Goal: Task Accomplishment & Management: Use online tool/utility

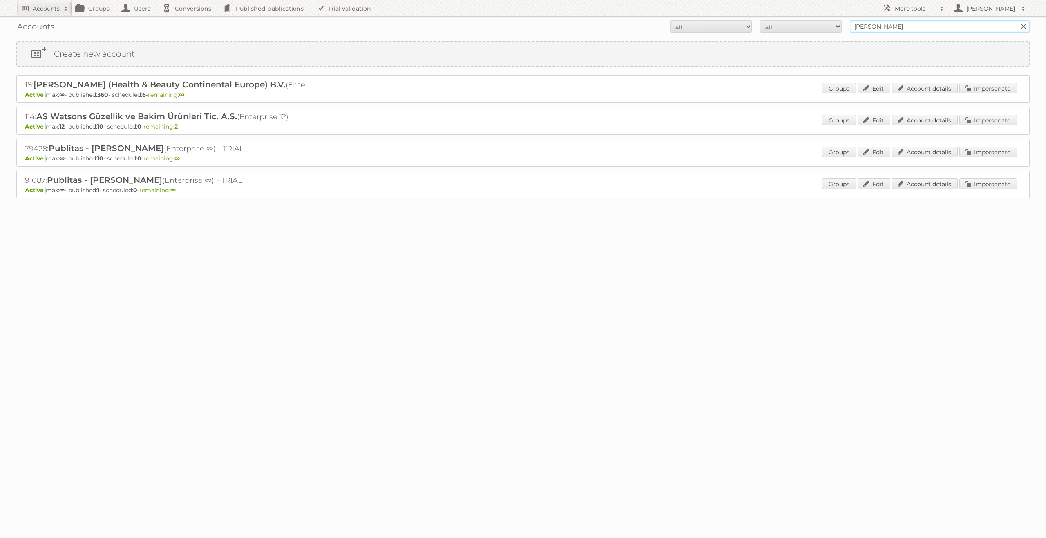
click at [870, 26] on input "[PERSON_NAME]" at bounding box center [940, 26] width 180 height 12
type input "limbov"
click at [1017, 20] on input "Search" at bounding box center [1023, 26] width 12 height 12
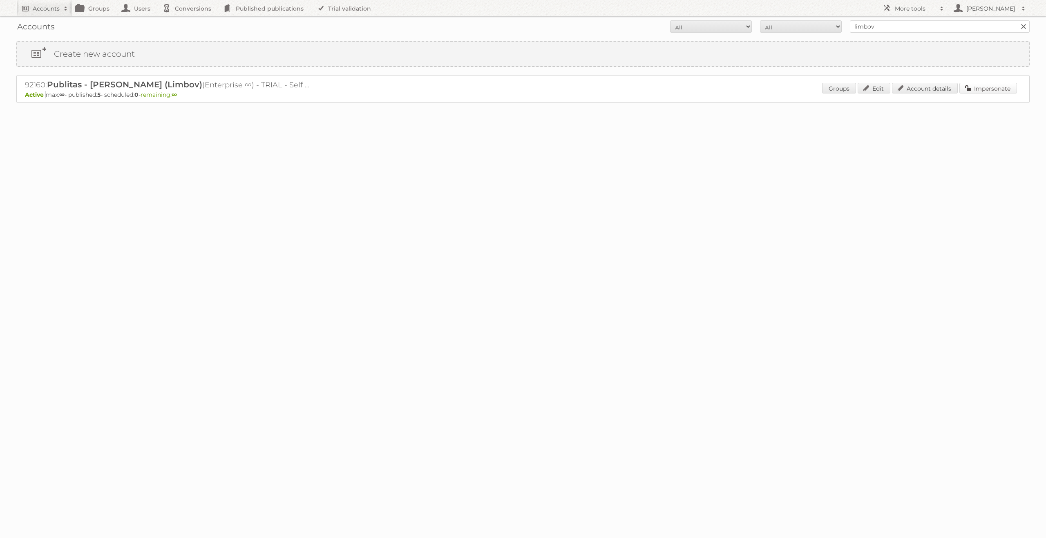
click at [974, 93] on link "Impersonate" at bounding box center [988, 88] width 58 height 11
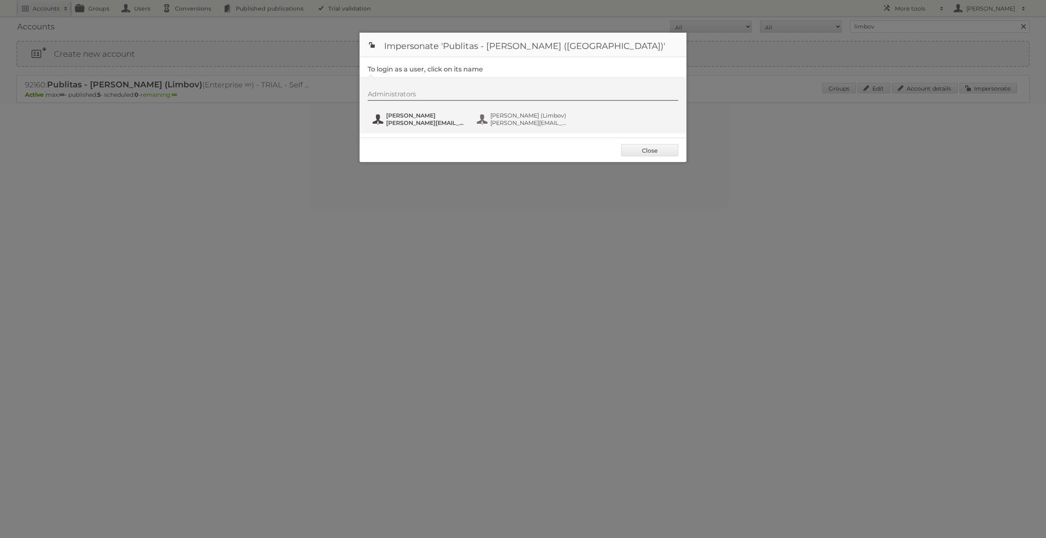
click at [420, 116] on span "[PERSON_NAME]" at bounding box center [425, 115] width 79 height 7
